Goal: Check status: Check status

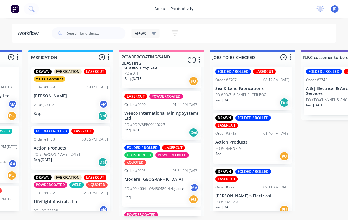
scroll to position [139, 0]
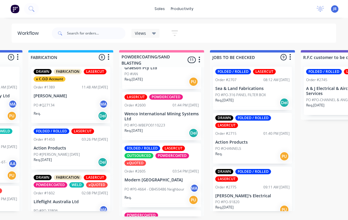
click at [138, 178] on p "Modern [GEOGRAPHIC_DATA]" at bounding box center [162, 179] width 74 height 5
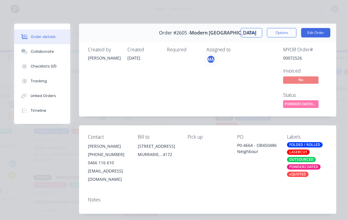
scroll to position [0, 0]
click at [249, 32] on button "Close" at bounding box center [250, 32] width 21 height 9
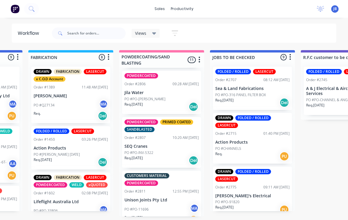
scroll to position [391, 0]
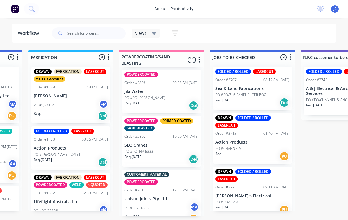
click at [75, 25] on div at bounding box center [89, 33] width 74 height 18
click at [71, 29] on input "text" at bounding box center [96, 33] width 58 height 12
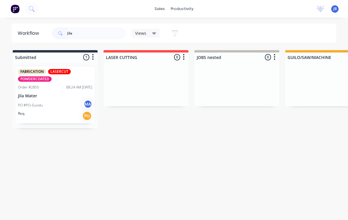
click at [36, 103] on p "PO #PO-Gundu" at bounding box center [30, 104] width 25 height 5
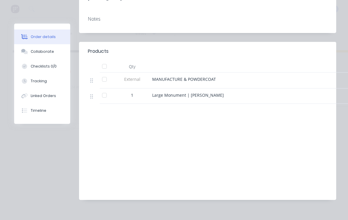
scroll to position [172, 0]
click at [34, 87] on button "Tracking" at bounding box center [42, 81] width 56 height 15
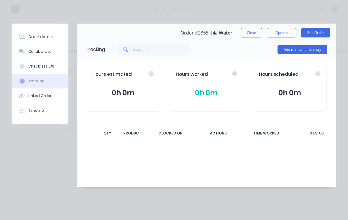
scroll to position [0, 0]
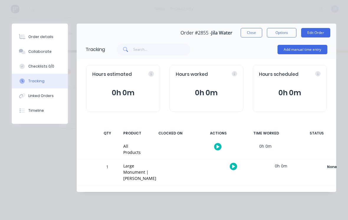
click at [249, 30] on button "Close" at bounding box center [250, 32] width 21 height 9
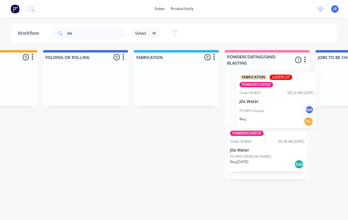
scroll to position [0, 335]
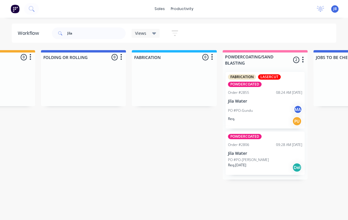
click at [267, 150] on div "POWDERCOATED Order #2806 09:28 AM [DATE] Jila Water PO #PO-[PERSON_NAME] Req. […" at bounding box center [264, 152] width 79 height 43
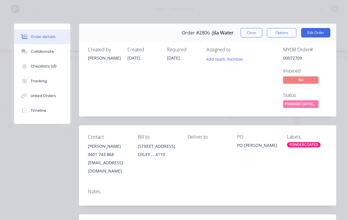
scroll to position [0, 0]
click at [248, 31] on button "Close" at bounding box center [250, 32] width 21 height 9
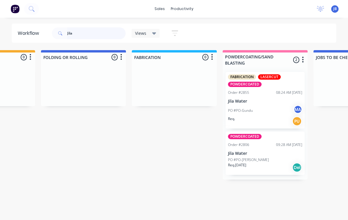
click at [109, 30] on input "Jila" at bounding box center [96, 33] width 58 height 12
click at [66, 39] on span at bounding box center [59, 33] width 15 height 12
click at [70, 37] on input "Jila" at bounding box center [96, 33] width 58 height 12
type input "J"
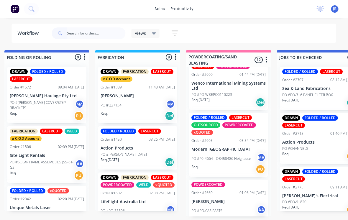
scroll to position [116, 0]
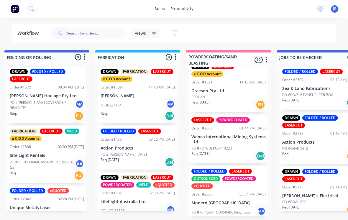
click at [212, 135] on p "Wenco International Mining Systems Ltd" at bounding box center [228, 139] width 74 height 10
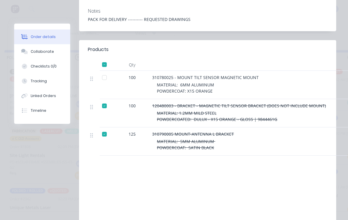
scroll to position [183, 0]
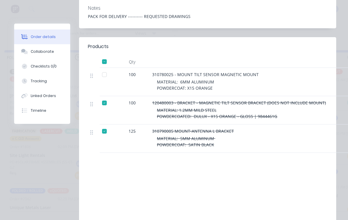
click at [49, 52] on div "Collaborate" at bounding box center [42, 51] width 23 height 5
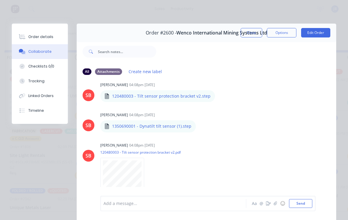
scroll to position [360, 0]
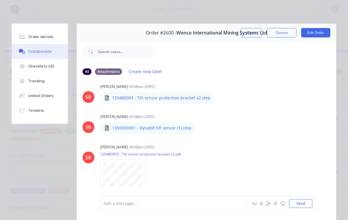
click at [48, 41] on button "Order details" at bounding box center [40, 36] width 56 height 15
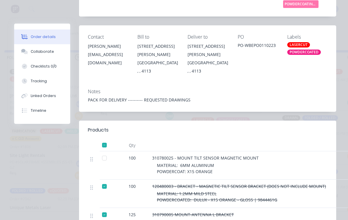
scroll to position [102, 0]
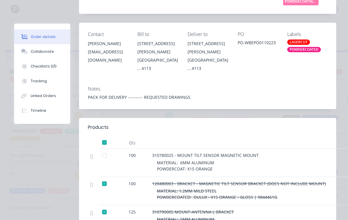
click at [48, 62] on button "Checklists 0/0" at bounding box center [42, 66] width 56 height 15
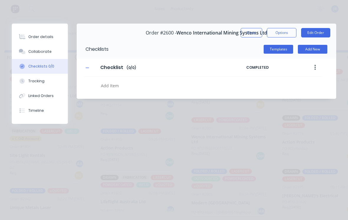
click at [50, 53] on button "Collaborate" at bounding box center [40, 51] width 56 height 15
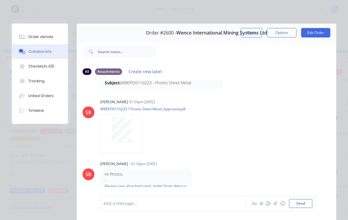
scroll to position [46, 0]
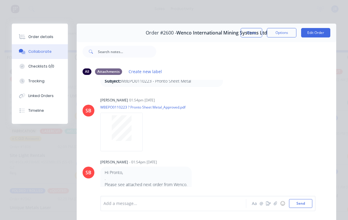
click at [249, 34] on button "Close" at bounding box center [250, 32] width 21 height 9
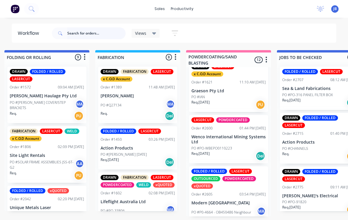
scroll to position [0, 371]
